Goal: Information Seeking & Learning: Check status

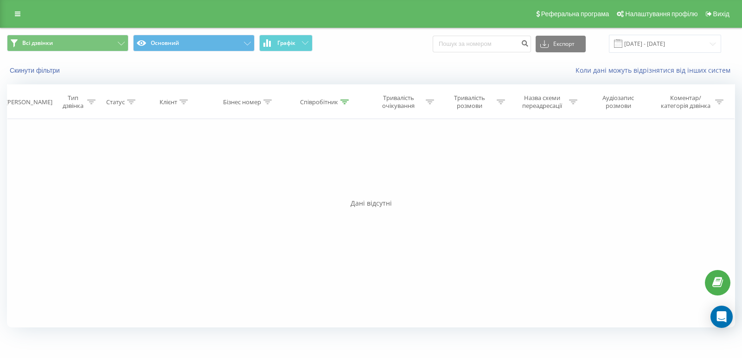
click at [20, 15] on link at bounding box center [17, 13] width 17 height 13
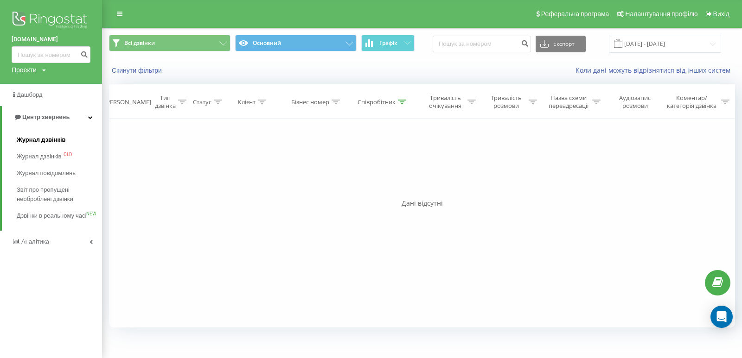
click at [31, 137] on span "Журнал дзвінків" at bounding box center [41, 139] width 49 height 9
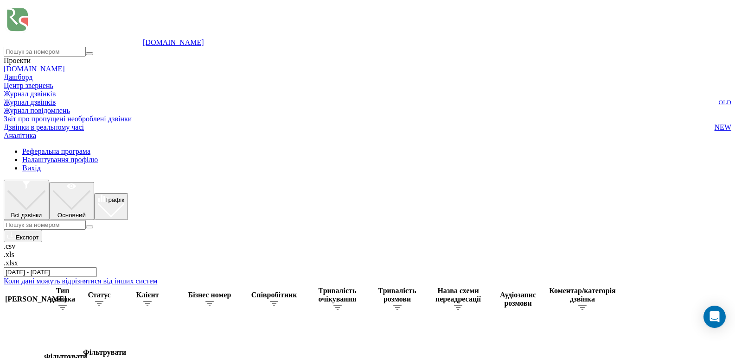
click at [152, 301] on icon at bounding box center [147, 303] width 8 height 5
paste input "380676475026"
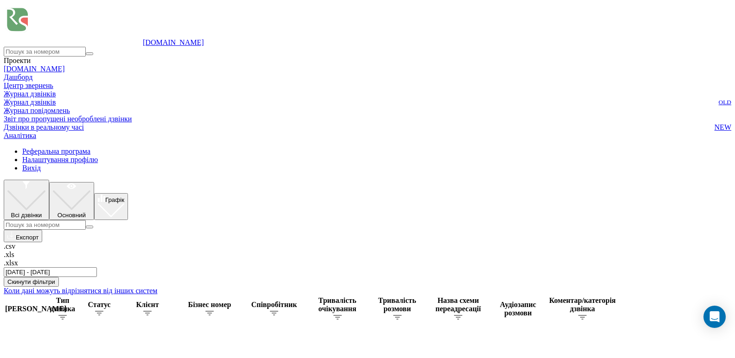
click at [152, 311] on icon at bounding box center [147, 313] width 8 height 5
paste input "962341757"
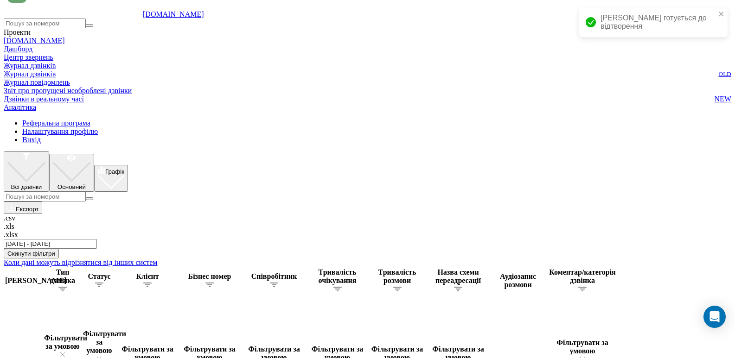
scroll to position [40, 0]
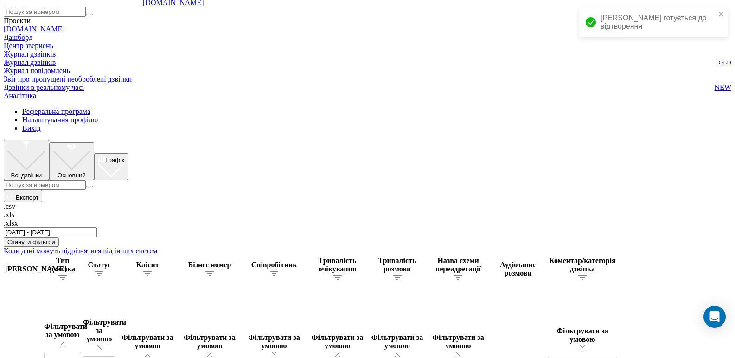
click at [152, 271] on icon at bounding box center [147, 273] width 8 height 5
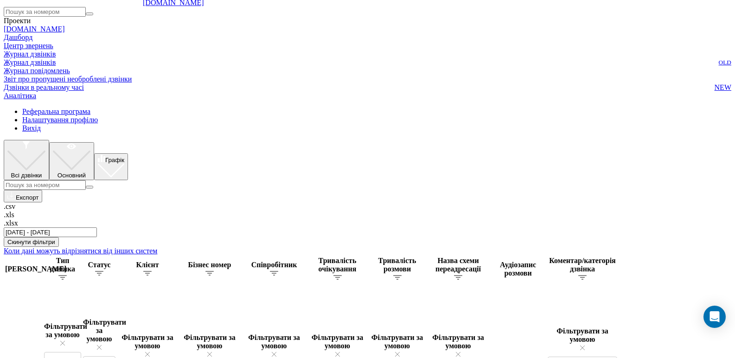
paste input "67592733"
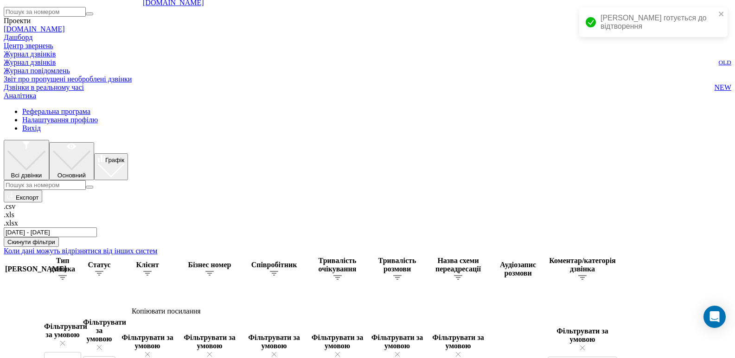
click at [152, 271] on icon at bounding box center [147, 273] width 8 height 5
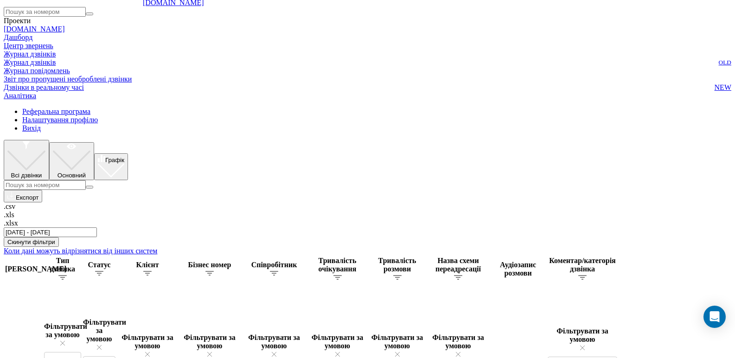
paste input "978480096"
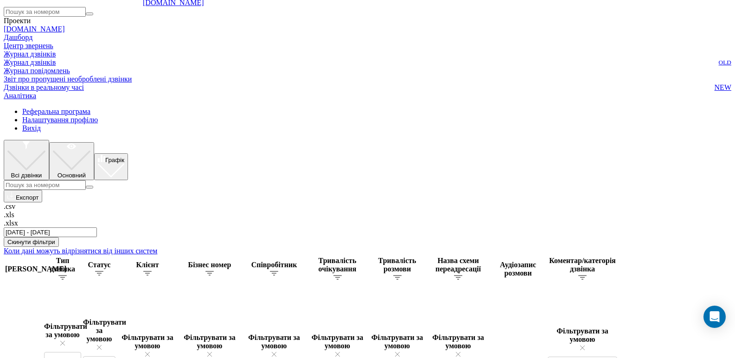
click at [152, 271] on icon at bounding box center [147, 273] width 8 height 5
paste input "68323167"
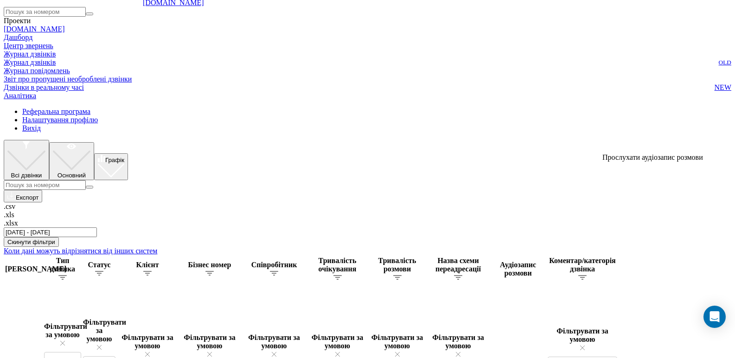
click at [214, 271] on icon at bounding box center [209, 273] width 8 height 5
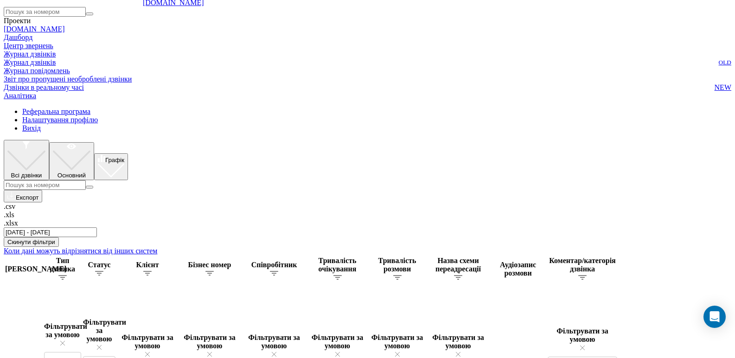
click at [152, 271] on icon at bounding box center [147, 273] width 8 height 5
paste input "962859070"
type input "380962859070"
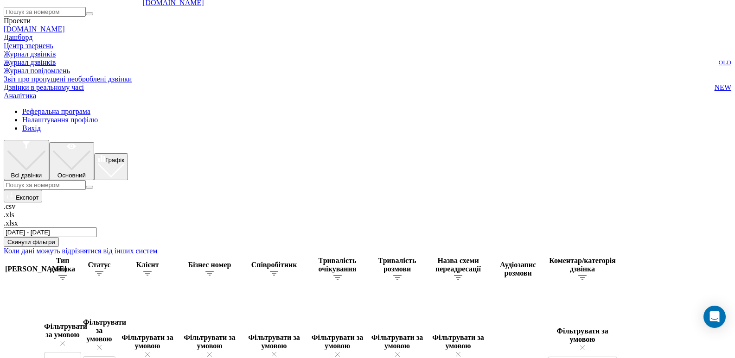
drag, startPoint x: 135, startPoint y: 318, endPoint x: 194, endPoint y: 186, distance: 144.5
